Goal: Check status: Check status

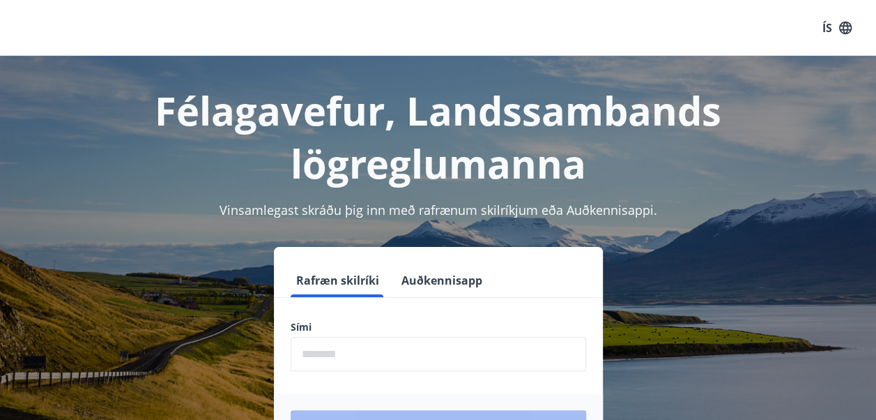
click at [388, 342] on input "phone" at bounding box center [439, 354] width 296 height 34
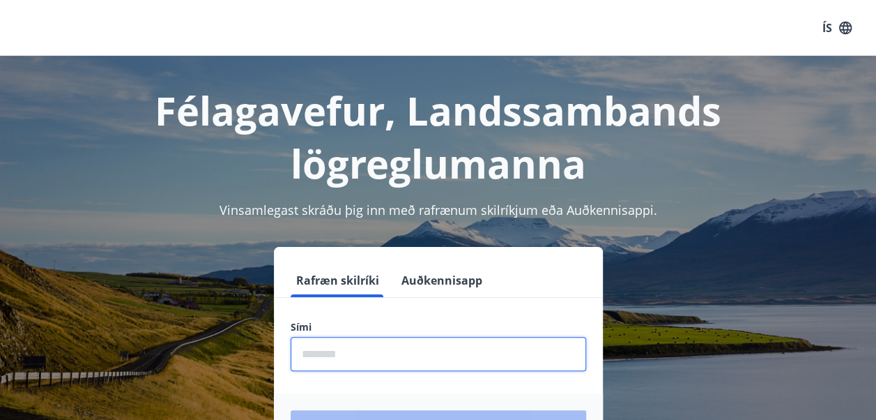
type input "********"
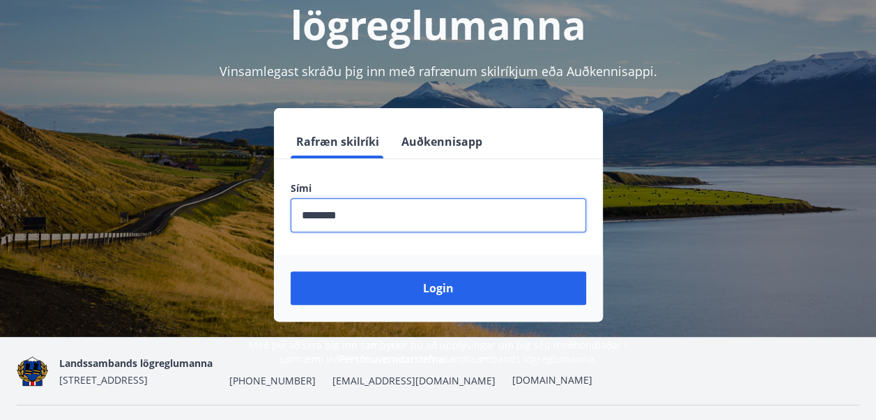
scroll to position [139, 0]
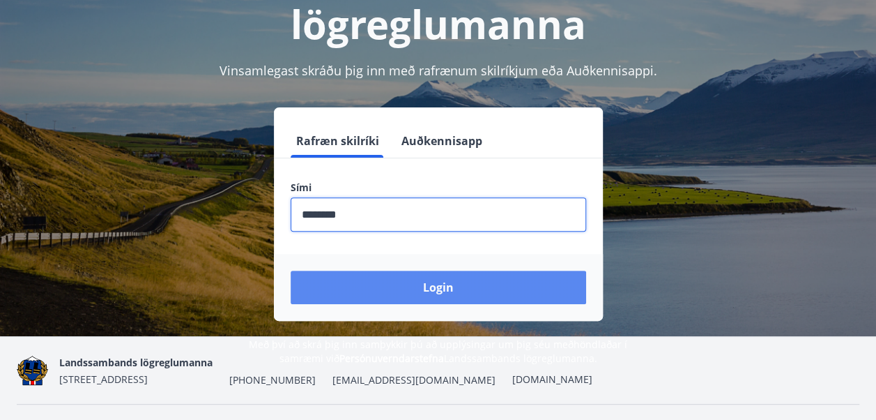
click at [472, 287] on button "Login" at bounding box center [439, 286] width 296 height 33
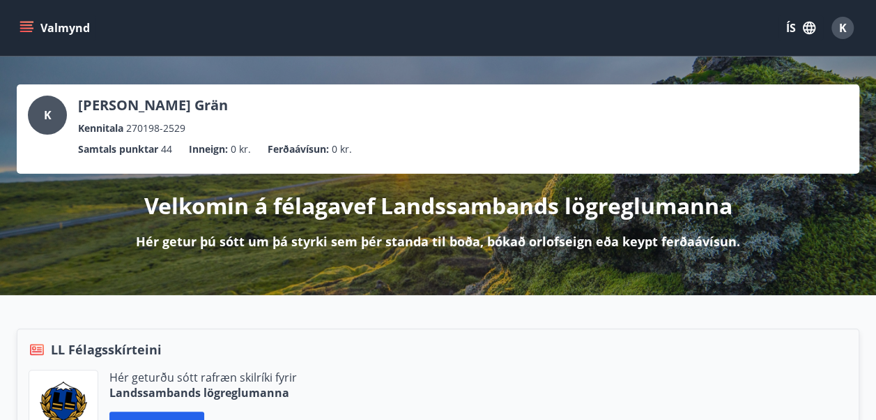
click at [31, 29] on icon "menu" at bounding box center [27, 27] width 15 height 1
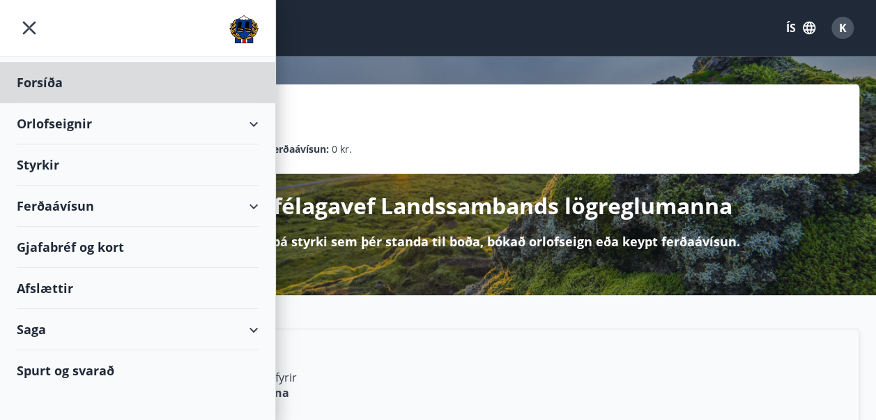
click at [47, 167] on div "Styrkir" at bounding box center [138, 164] width 242 height 41
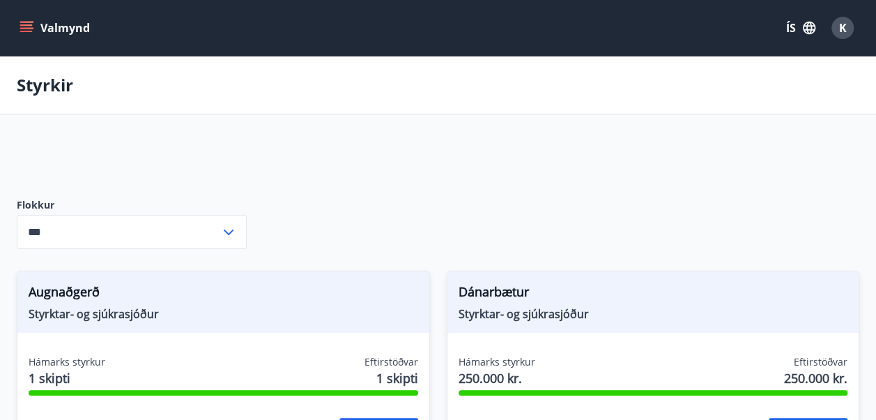
type input "***"
click at [22, 49] on div "Valmynd ÍS K" at bounding box center [438, 28] width 876 height 56
click at [26, 38] on button "Valmynd" at bounding box center [56, 27] width 79 height 25
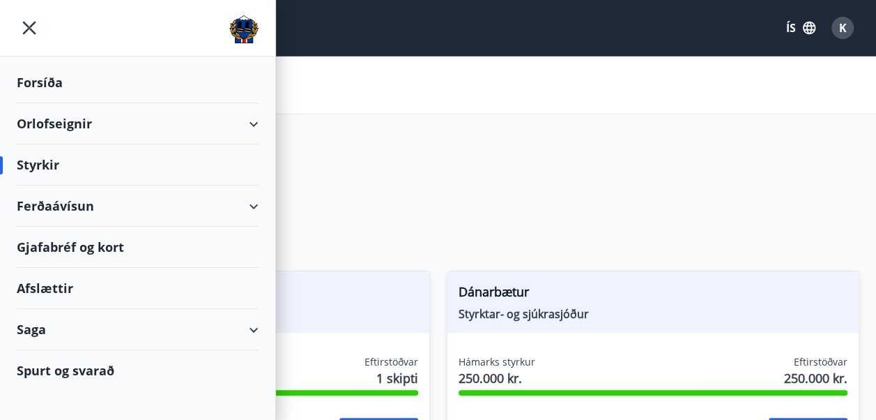
click at [39, 337] on div "Saga" at bounding box center [138, 329] width 242 height 41
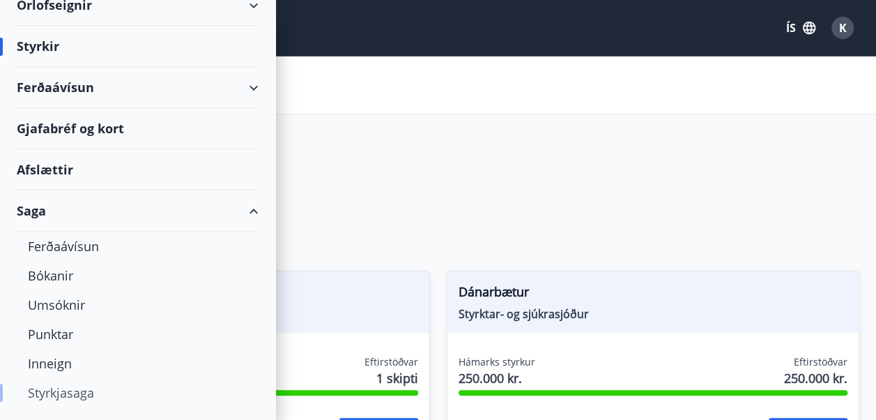
scroll to position [139, 0]
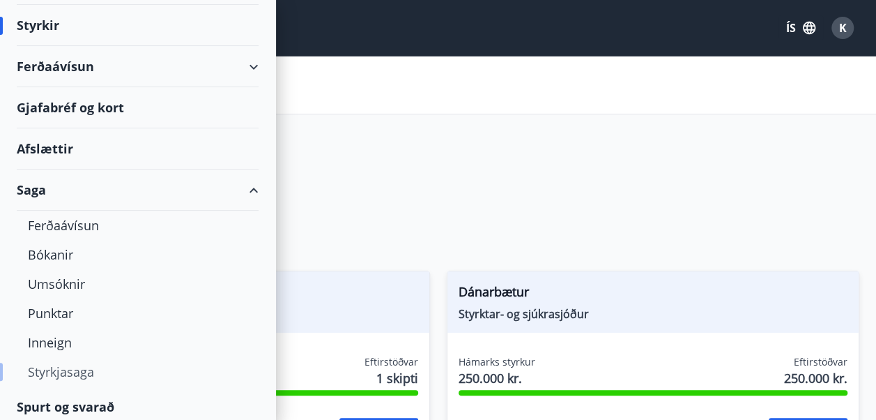
click at [54, 367] on div "Styrkjasaga" at bounding box center [138, 371] width 220 height 29
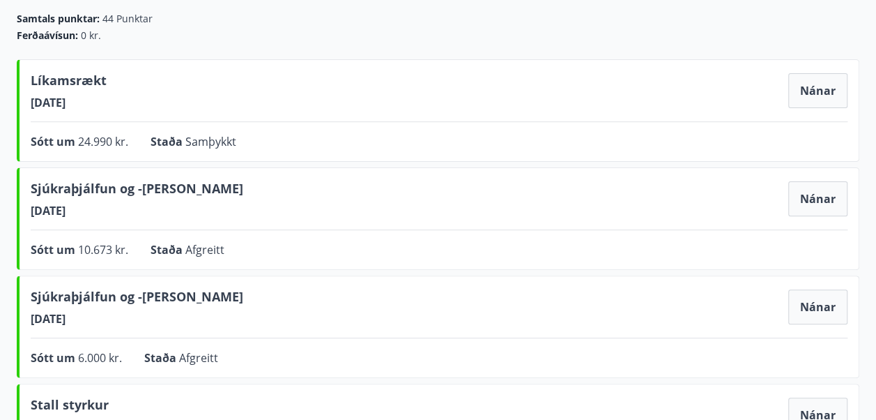
scroll to position [139, 0]
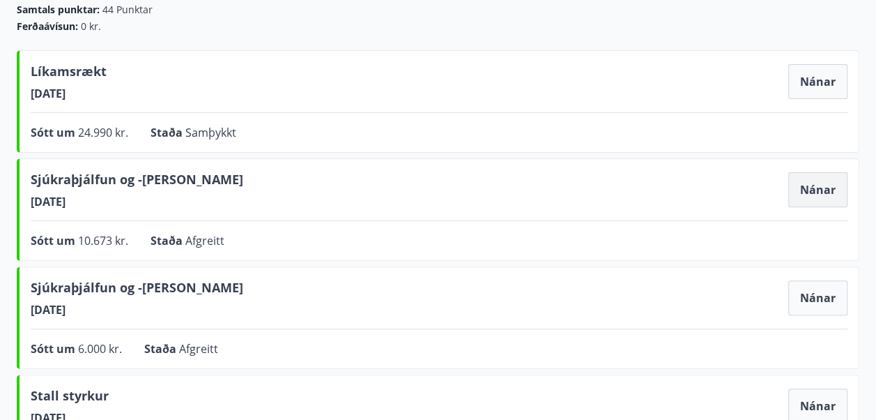
click at [814, 193] on button "Nánar" at bounding box center [817, 189] width 59 height 35
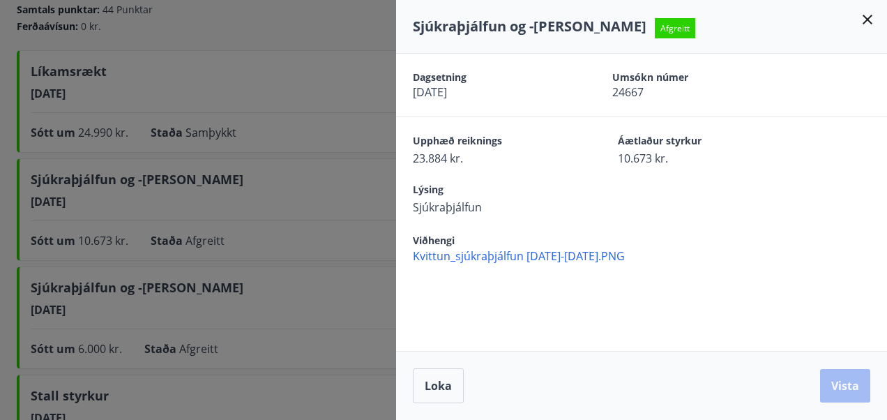
click at [226, 194] on div at bounding box center [443, 210] width 887 height 420
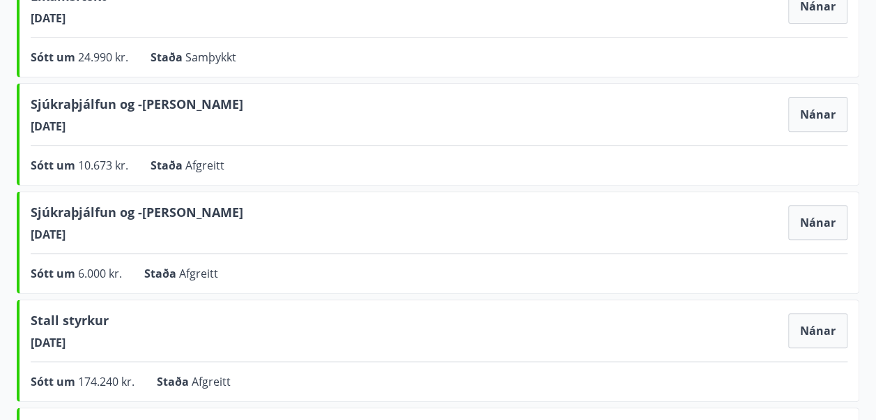
scroll to position [418, 0]
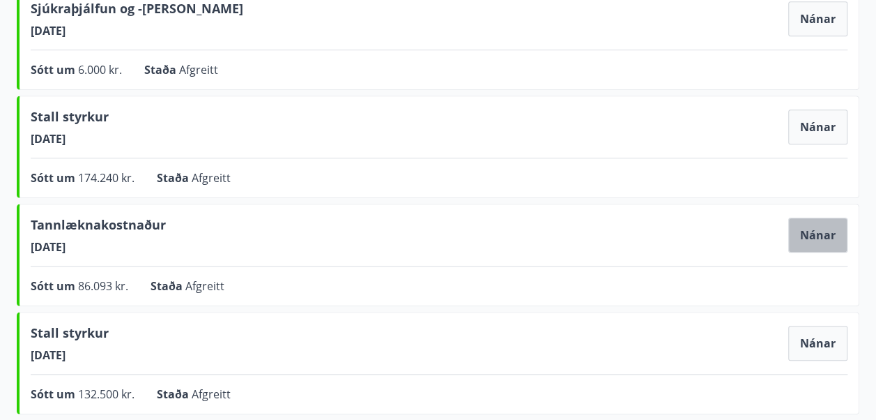
click at [827, 224] on button "Nánar" at bounding box center [817, 234] width 59 height 35
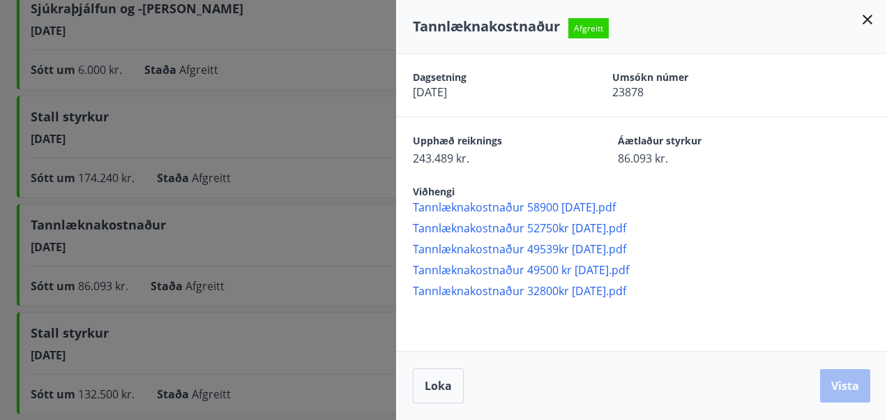
click at [315, 169] on div at bounding box center [443, 210] width 887 height 420
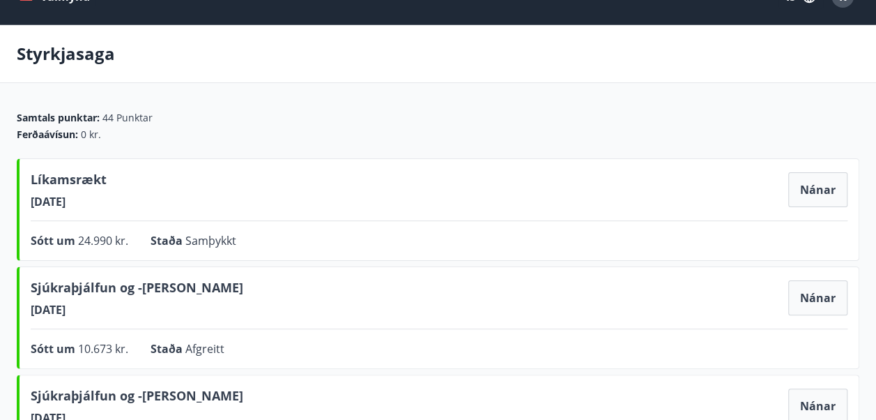
scroll to position [0, 0]
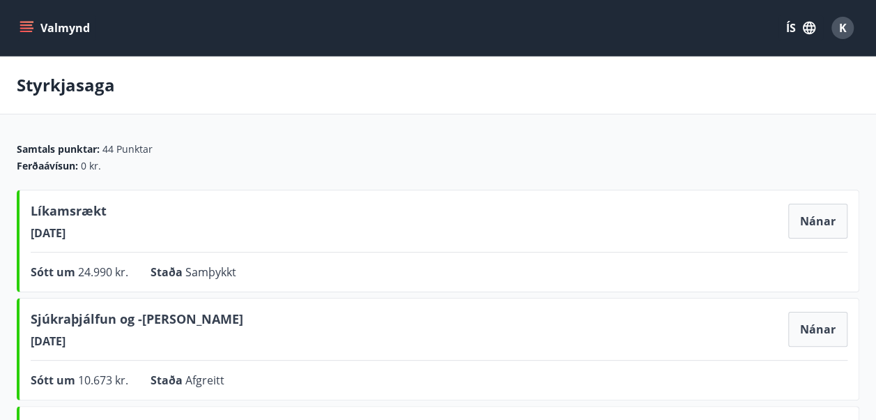
click at [28, 22] on icon "menu" at bounding box center [27, 22] width 15 height 1
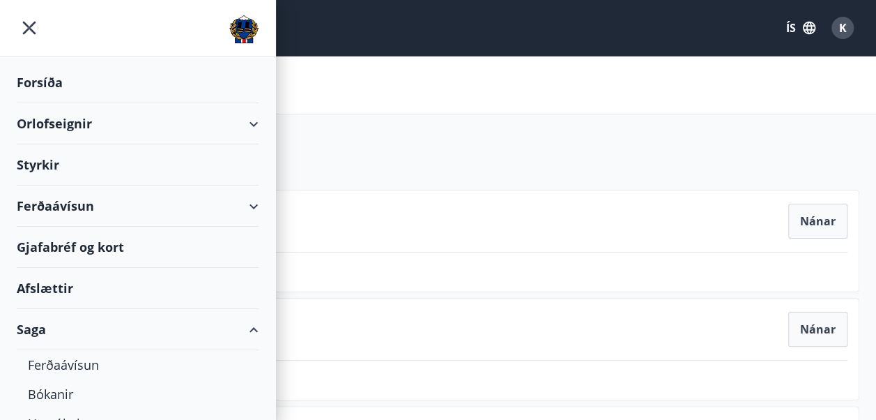
click at [44, 156] on div "Styrkir" at bounding box center [138, 164] width 242 height 41
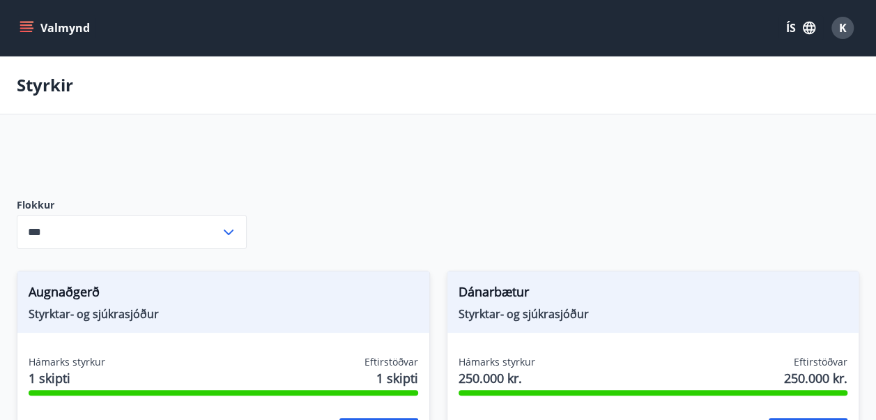
type input "***"
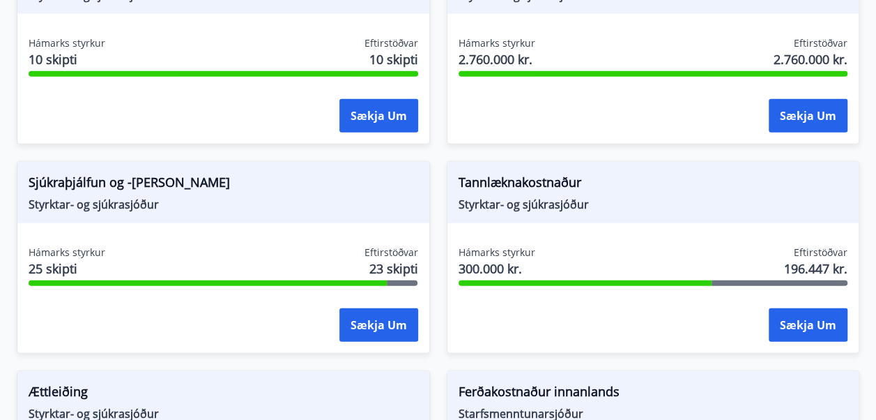
scroll to position [1603, 0]
